Goal: Information Seeking & Learning: Understand process/instructions

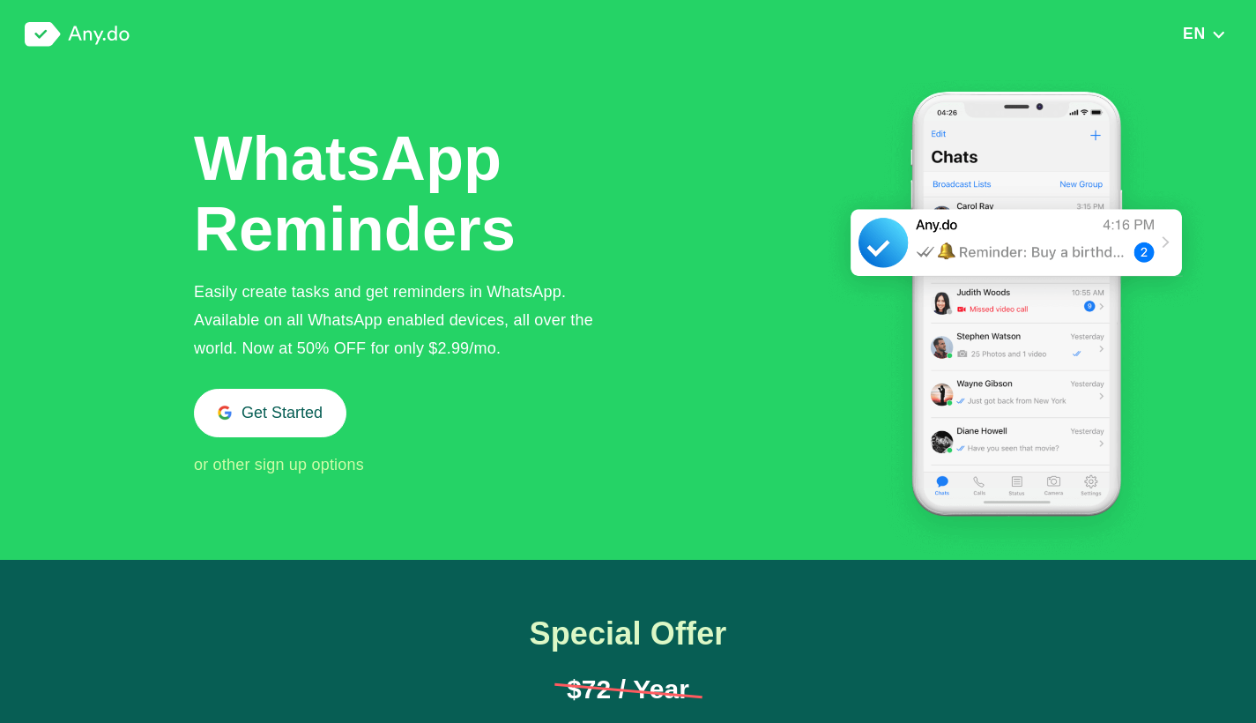
click at [324, 293] on div "Easily create tasks and get reminders in WhatsApp. Available on all WhatsApp en…" at bounding box center [408, 320] width 429 height 85
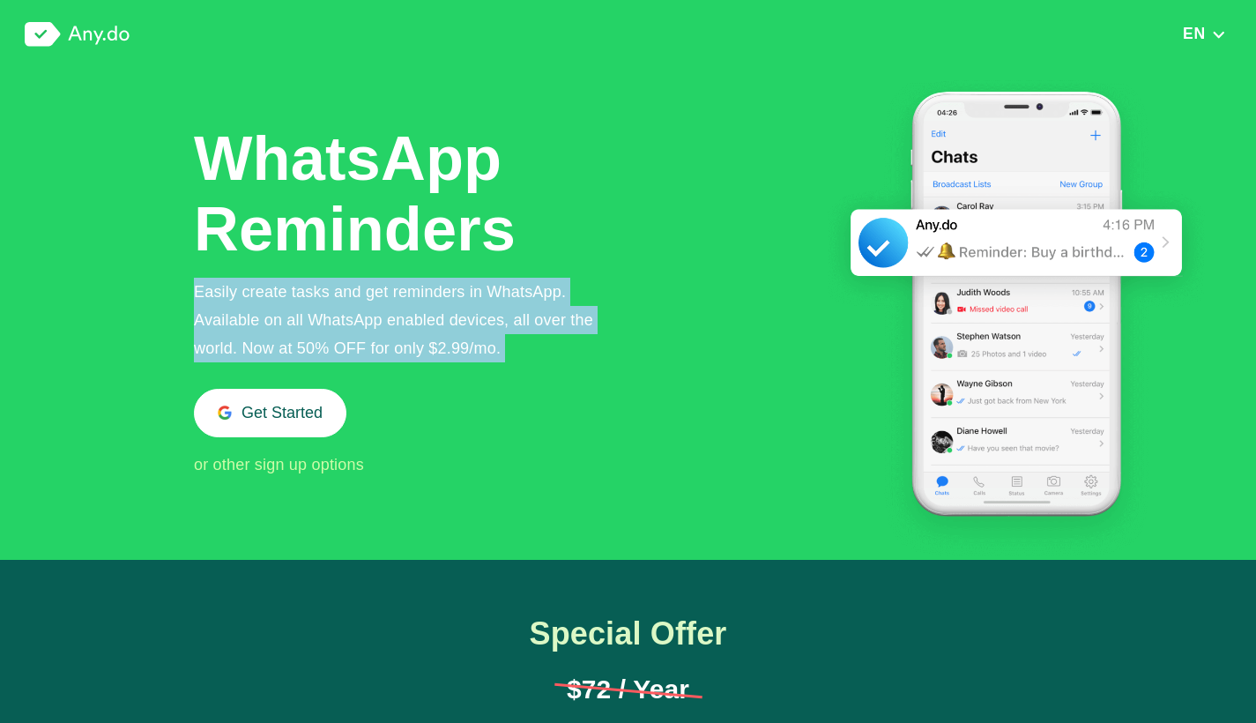
click at [324, 293] on div "Easily create tasks and get reminders in WhatsApp. Available on all WhatsApp en…" at bounding box center [408, 320] width 429 height 85
click at [324, 294] on div "Easily create tasks and get reminders in WhatsApp. Available on all WhatsApp en…" at bounding box center [408, 320] width 429 height 85
click at [1204, 34] on span "EN" at bounding box center [1194, 34] width 23 height 18
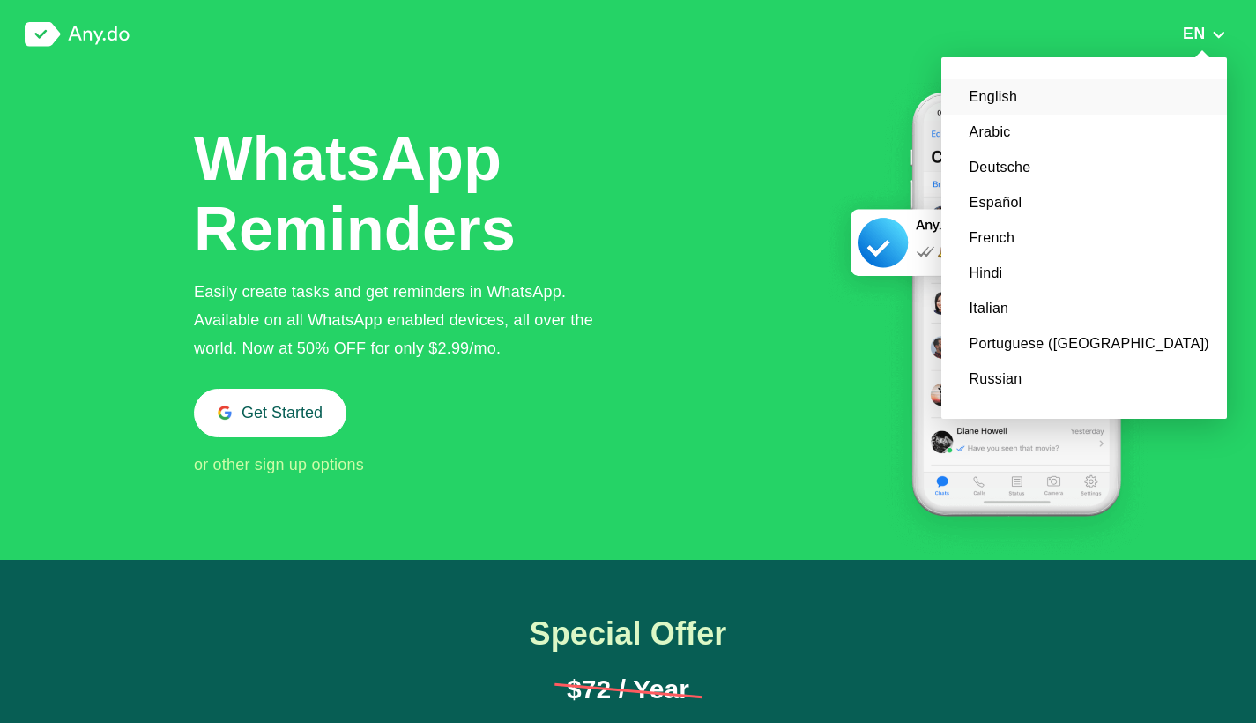
click at [202, 153] on h1 "WhatsApp Reminders" at bounding box center [357, 193] width 326 height 141
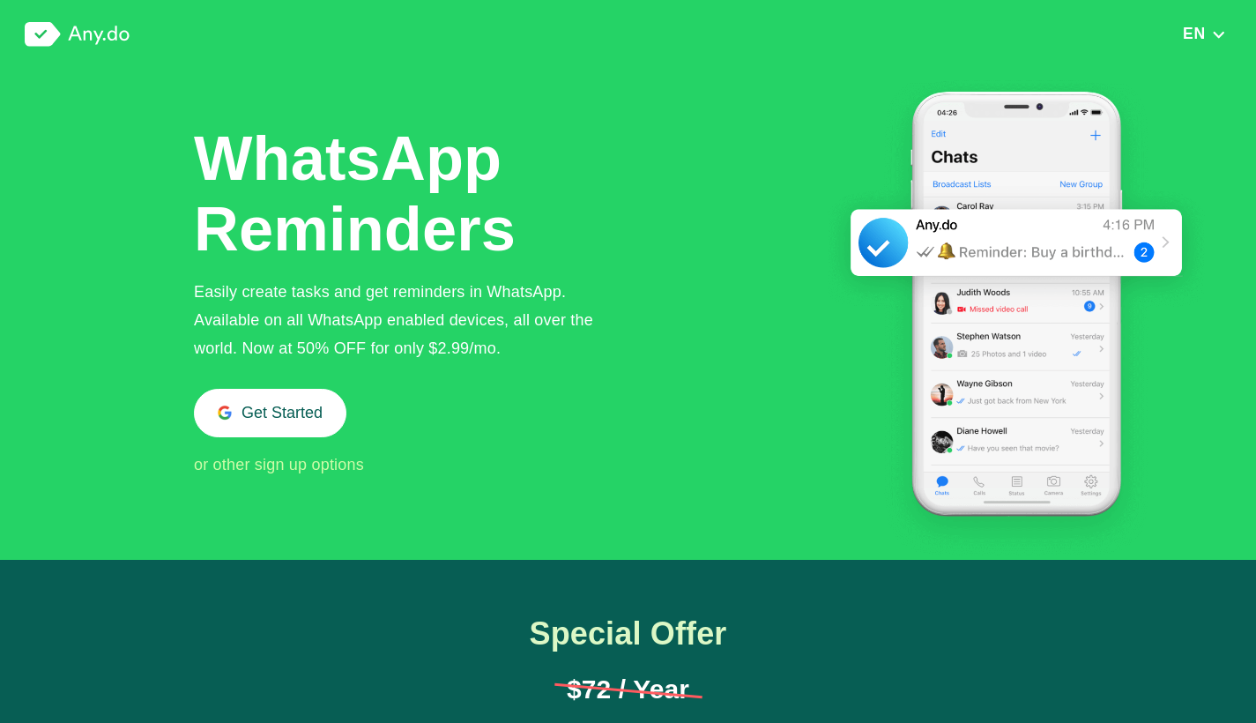
click at [57, 49] on div "EN English Arabic Deutsche Español French Hindi Italian Portuguese ([GEOGRAPHIC…" at bounding box center [628, 34] width 1256 height 69
click at [66, 42] on img at bounding box center [77, 34] width 105 height 25
